Goal: Information Seeking & Learning: Learn about a topic

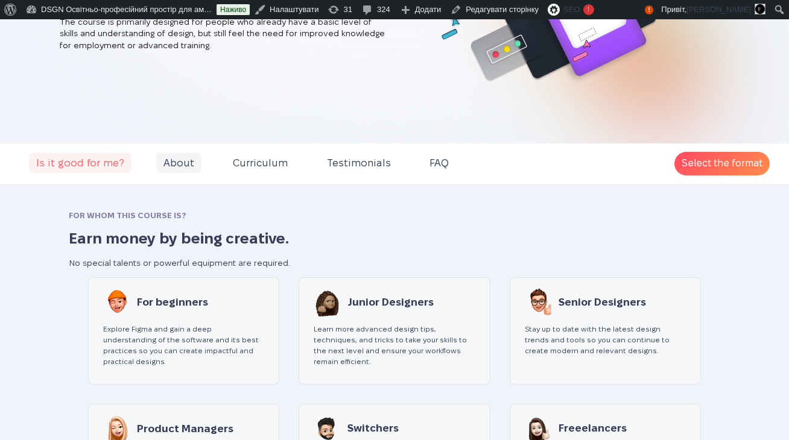
click at [169, 165] on span "About" at bounding box center [178, 163] width 45 height 21
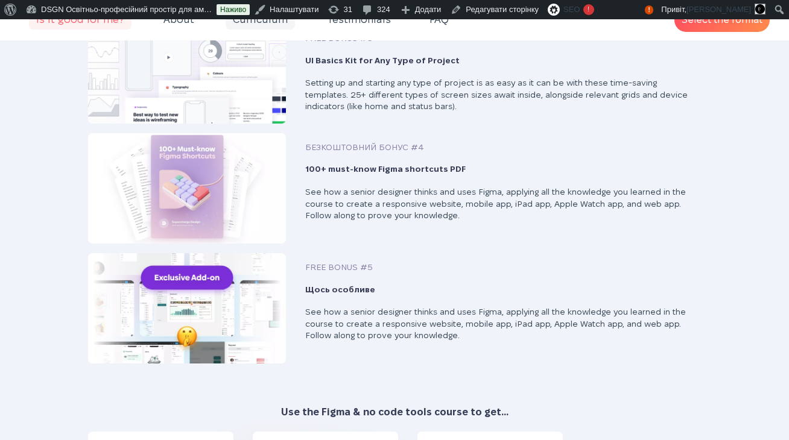
click at [261, 22] on span "Curriculum" at bounding box center [260, 19] width 69 height 21
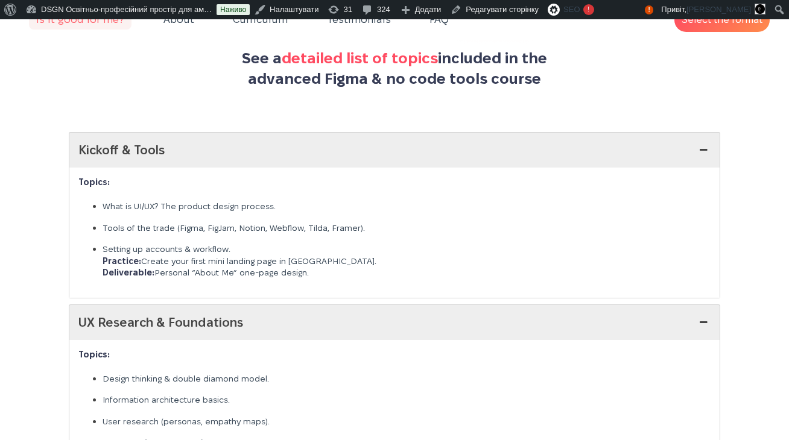
scroll to position [2844, 0]
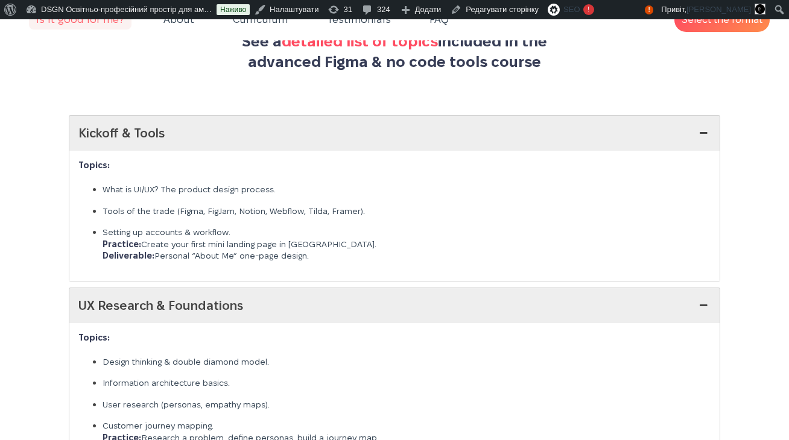
click at [259, 124] on link "Kickoff & Tools" at bounding box center [394, 133] width 650 height 35
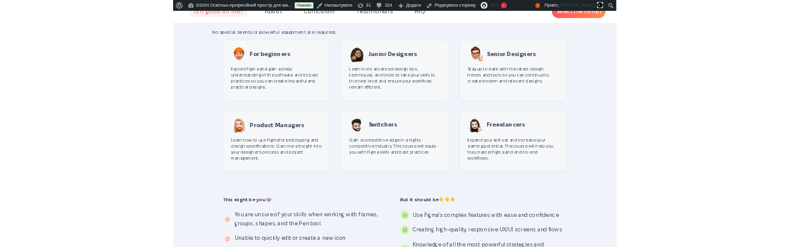
scroll to position [634, 0]
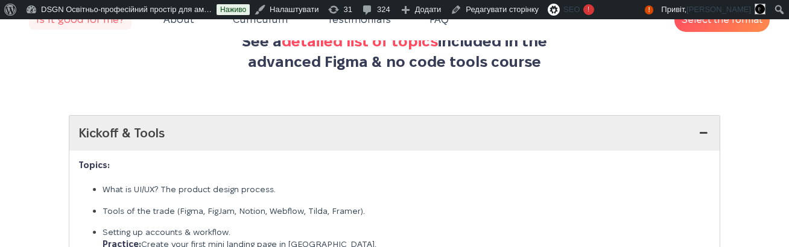
scroll to position [633, 0]
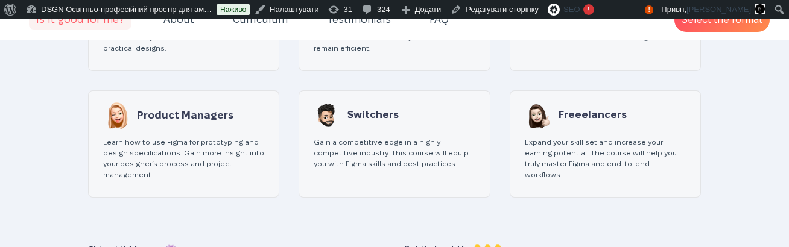
click at [317, 125] on div "Switchers Gain a competitive edge in a highly competitive industry. This course…" at bounding box center [394, 139] width 161 height 76
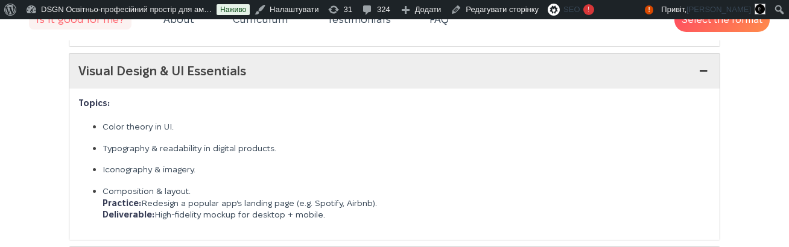
scroll to position [3432, 0]
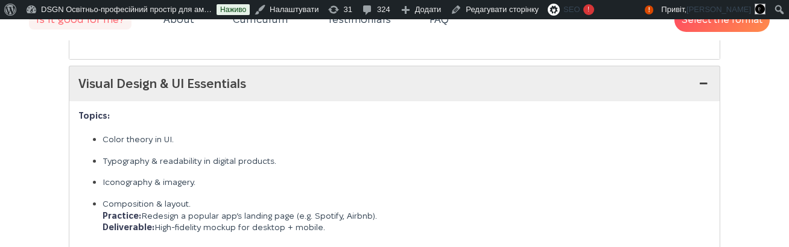
click at [307, 69] on link "Visual Design & UI Essentials" at bounding box center [394, 83] width 650 height 35
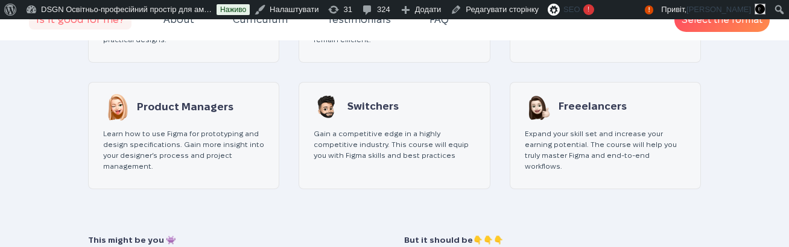
scroll to position [624, 0]
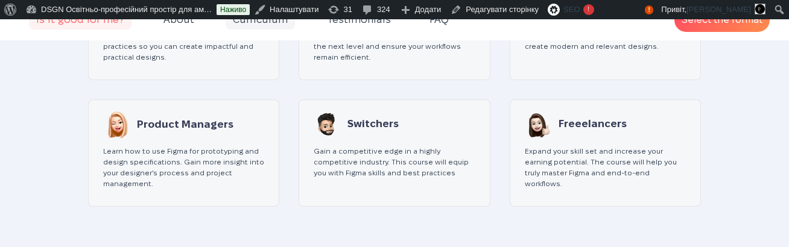
click at [256, 25] on span "Curriculum" at bounding box center [260, 19] width 69 height 21
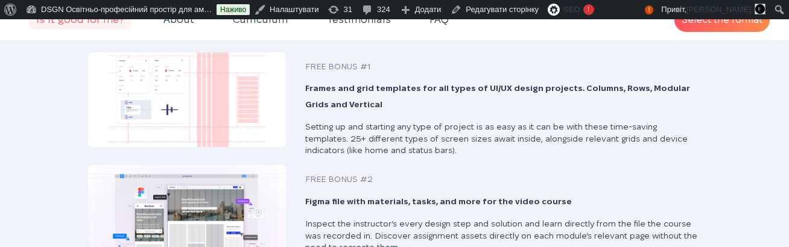
scroll to position [2844, 0]
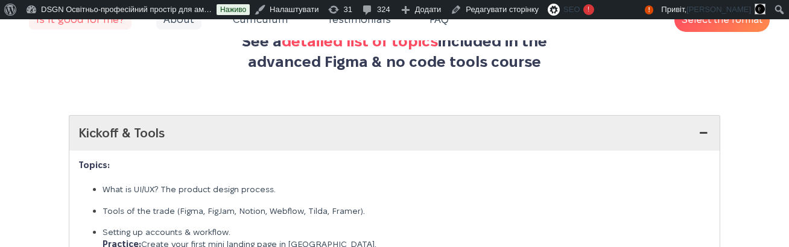
click at [190, 25] on span "About" at bounding box center [178, 19] width 45 height 21
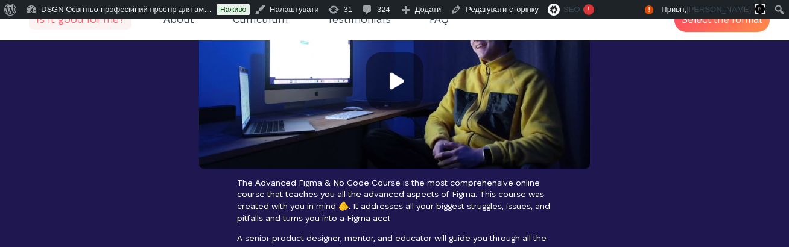
scroll to position [1210, 0]
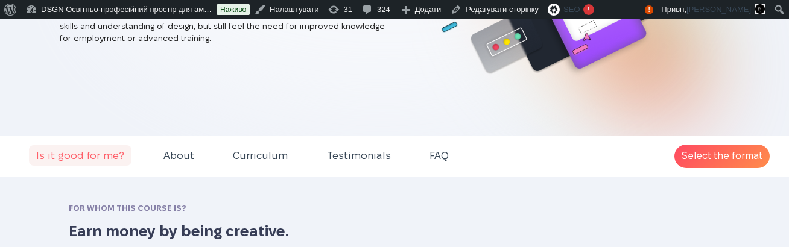
scroll to position [268, 0]
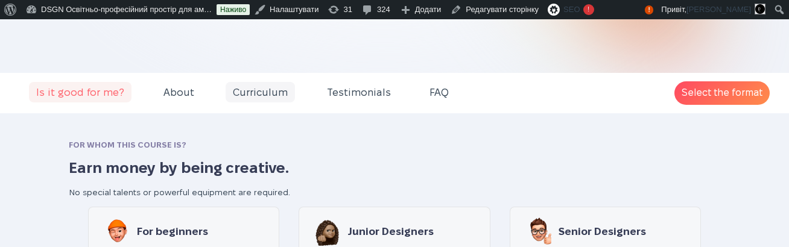
click at [242, 90] on span "Curriculum" at bounding box center [260, 92] width 69 height 21
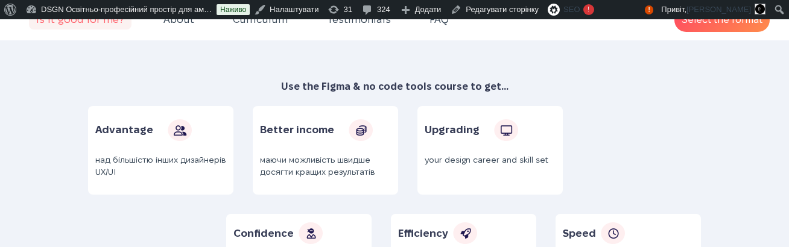
scroll to position [2844, 0]
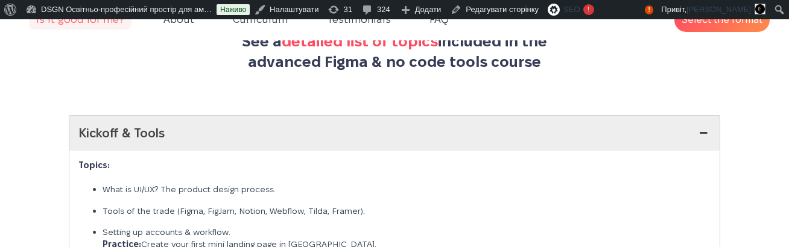
click at [209, 130] on link "Kickoff & Tools" at bounding box center [394, 133] width 650 height 35
click at [209, 127] on link "Kickoff & Tools" at bounding box center [394, 133] width 650 height 35
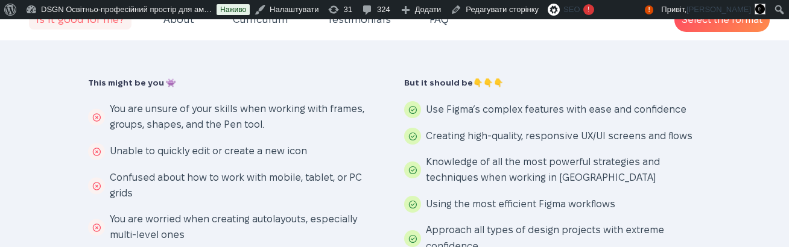
scroll to position [813, 0]
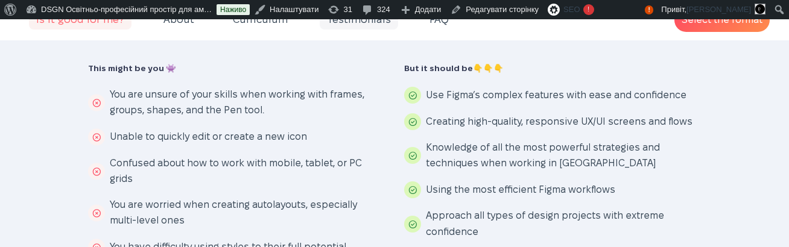
click at [337, 24] on span "Testimonials" at bounding box center [359, 19] width 78 height 21
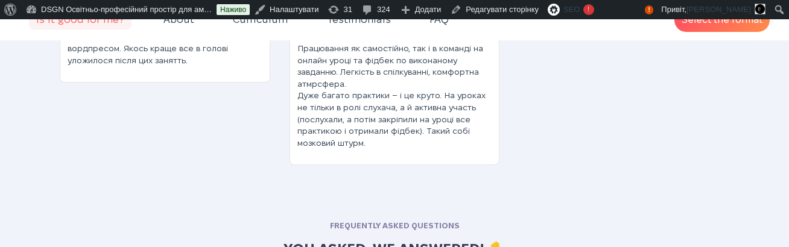
scroll to position [6086, 0]
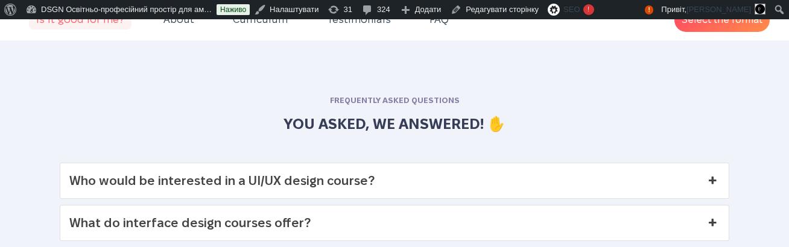
click at [317, 178] on link "Who would be interested in a UI/UX design course?" at bounding box center [394, 180] width 668 height 35
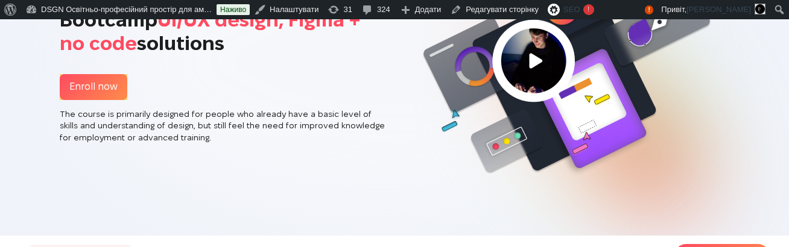
scroll to position [290, 0]
